Goal: Task Accomplishment & Management: Manage account settings

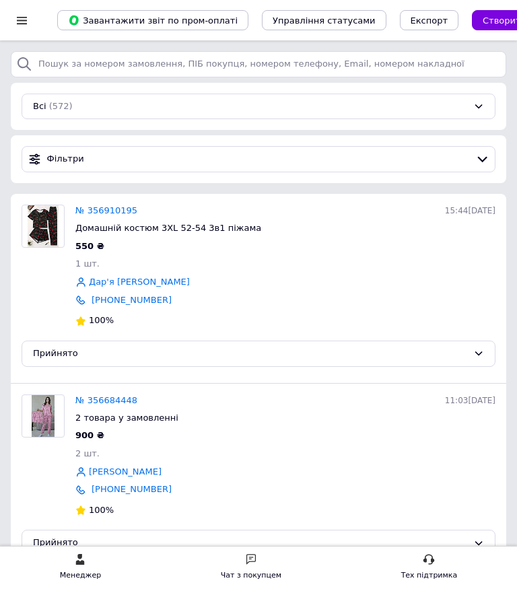
click at [110, 207] on link "№ 356910195" at bounding box center [106, 210] width 62 height 10
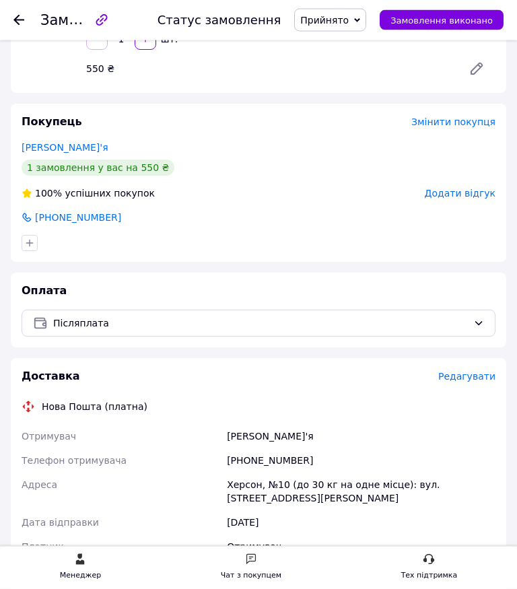
scroll to position [197, 0]
click at [470, 378] on span "Редагувати" at bounding box center [466, 376] width 57 height 11
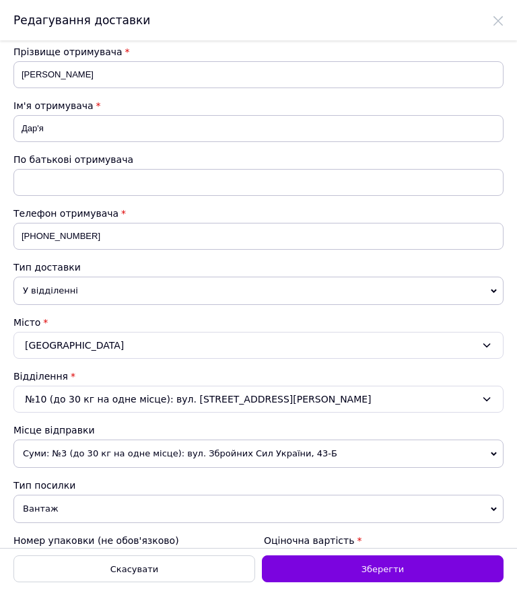
scroll to position [118, 0]
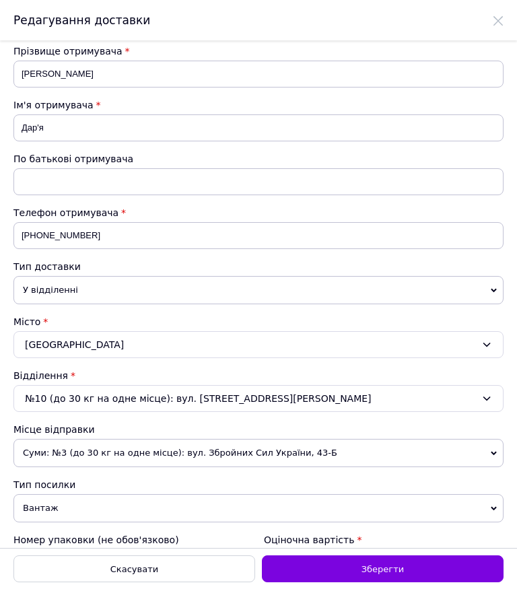
click at [495, 452] on icon at bounding box center [494, 453] width 6 height 4
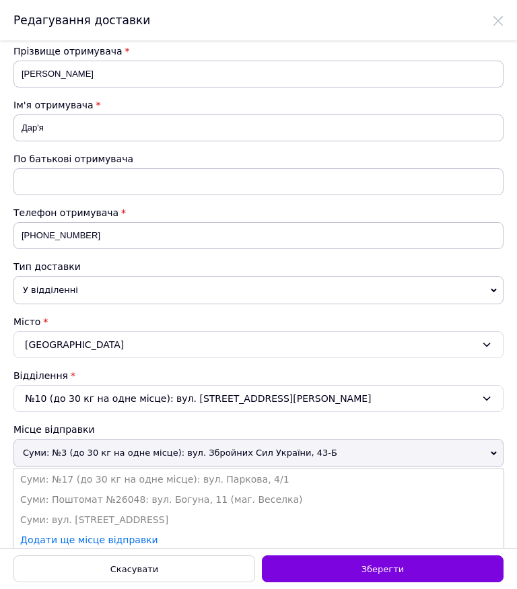
click at [256, 494] on li "Суми: Поштомат №26048: вул. Богуна, 11 (маг. Веселка)" at bounding box center [258, 499] width 490 height 20
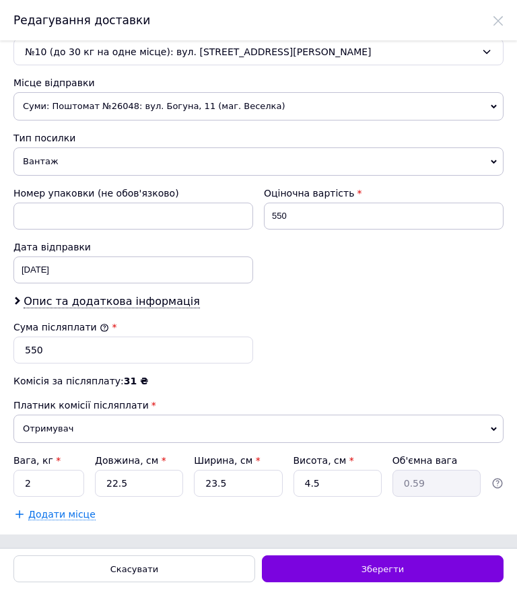
scroll to position [464, 0]
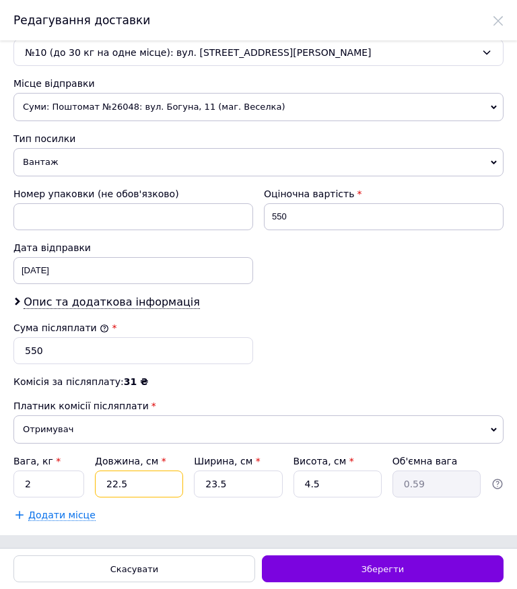
click at [154, 494] on input "22.5" at bounding box center [139, 483] width 88 height 27
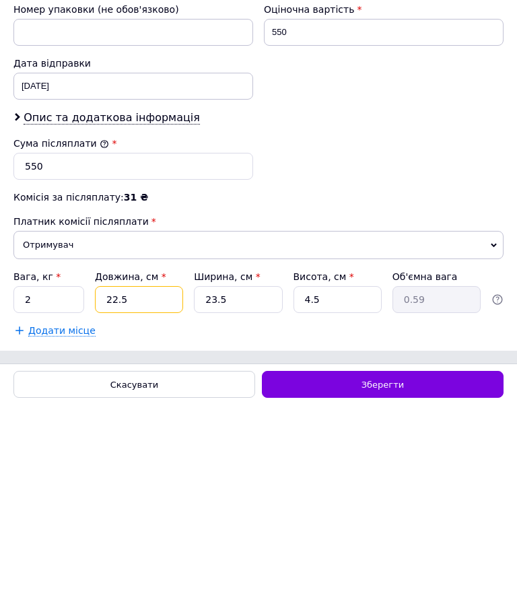
type input "22."
type input "0.58"
type input "2"
type input "0.1"
type input "3"
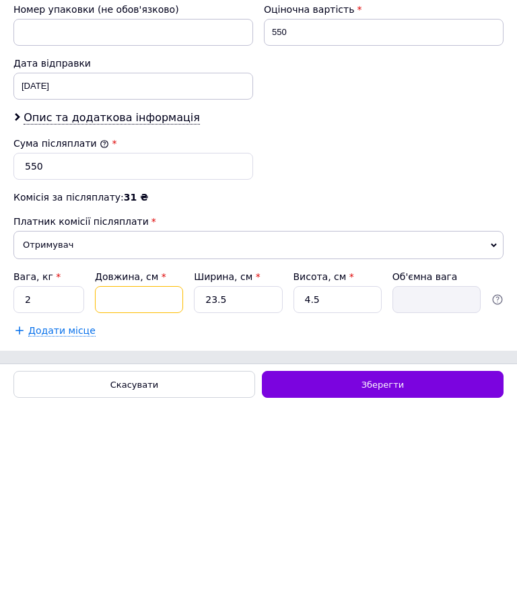
type input "0.1"
type input "30"
type input "0.79"
type input "30"
click at [248, 470] on input "23.5" at bounding box center [238, 483] width 88 height 27
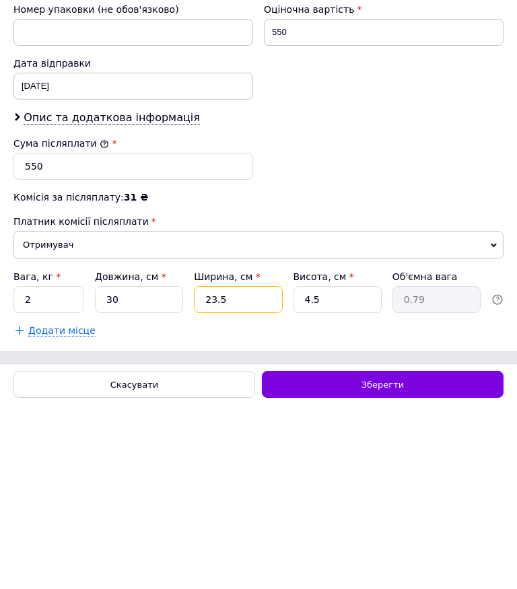
click at [259, 470] on input "23.5" at bounding box center [238, 483] width 88 height 27
type input "23."
type input "0.78"
type input "2"
type input "0.1"
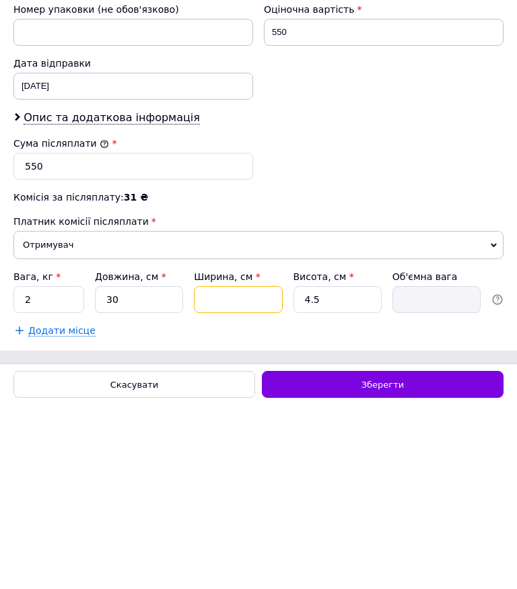
type input "1"
type input "0.1"
type input "15"
type input "0.51"
type input "15"
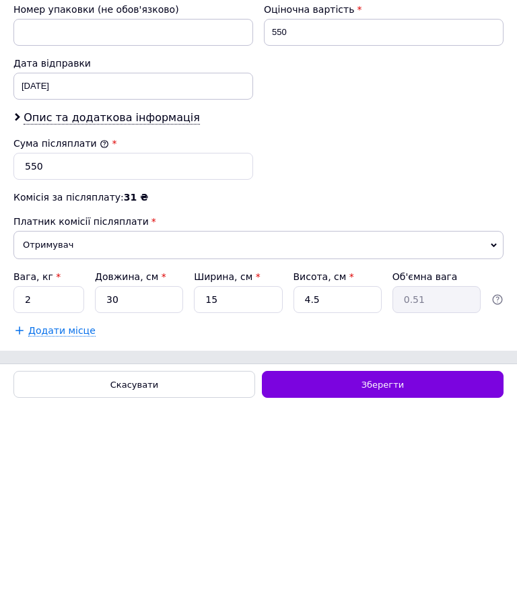
click at [340, 470] on input "4.5" at bounding box center [337, 483] width 88 height 27
click at [57, 470] on input "2" at bounding box center [48, 483] width 71 height 27
type input "0.600"
click at [398, 564] on span "Зберегти" at bounding box center [382, 569] width 42 height 10
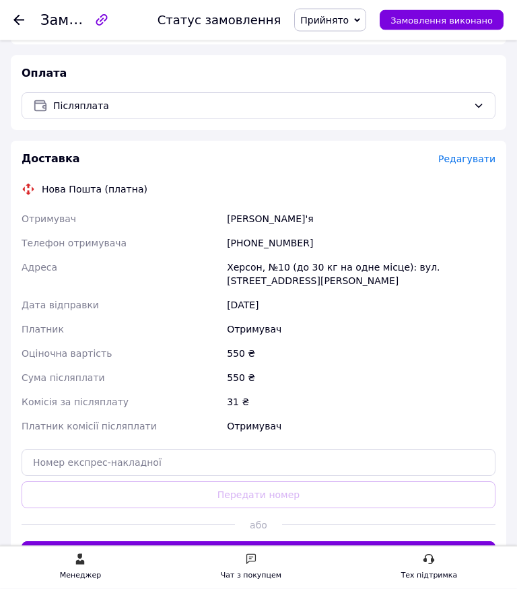
scroll to position [415, 0]
click at [372, 546] on button "Згенерувати ЕН" at bounding box center [259, 554] width 474 height 27
